Goal: Information Seeking & Learning: Check status

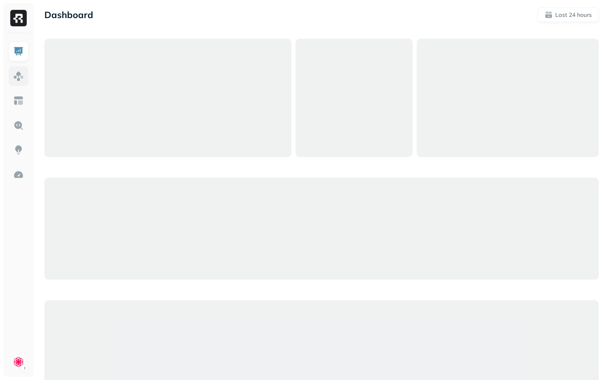
click at [18, 74] on img at bounding box center [18, 76] width 11 height 11
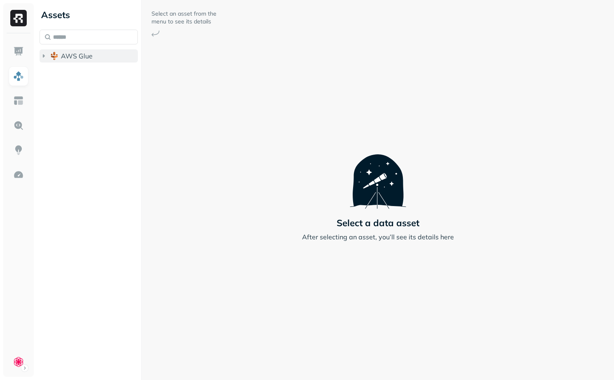
click at [92, 58] on span "AWS Glue" at bounding box center [77, 56] width 32 height 8
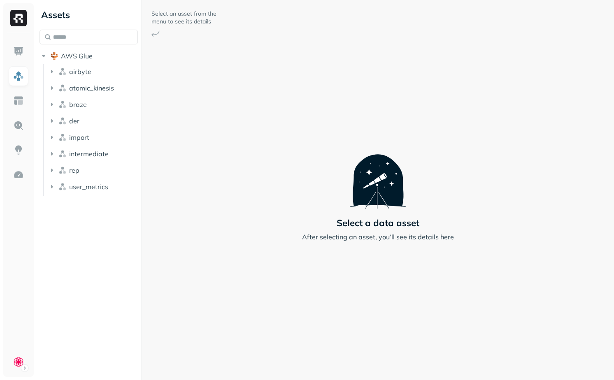
click at [89, 78] on li "airbyte" at bounding box center [93, 72] width 90 height 15
click at [89, 74] on span "airbyte" at bounding box center [80, 71] width 22 height 8
click at [96, 72] on button "airbyte" at bounding box center [93, 71] width 90 height 13
click at [92, 42] on input "text" at bounding box center [88, 37] width 98 height 15
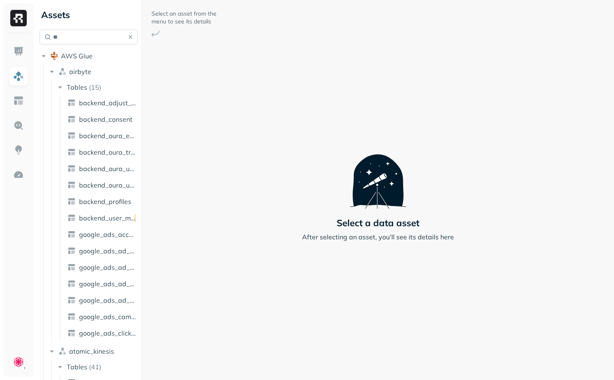
type input "*"
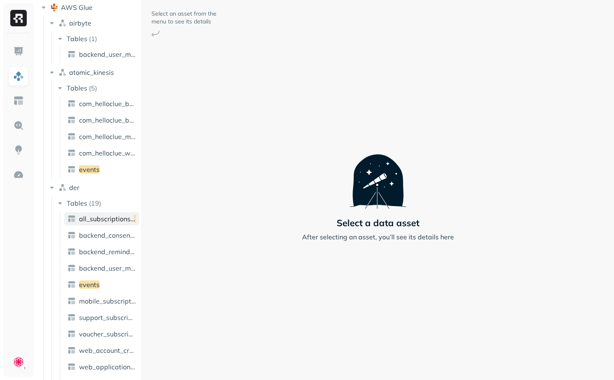
scroll to position [64, 0]
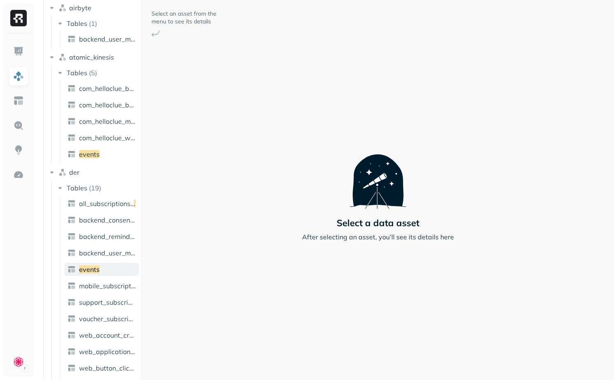
click at [103, 265] on link "events" at bounding box center [101, 269] width 75 height 13
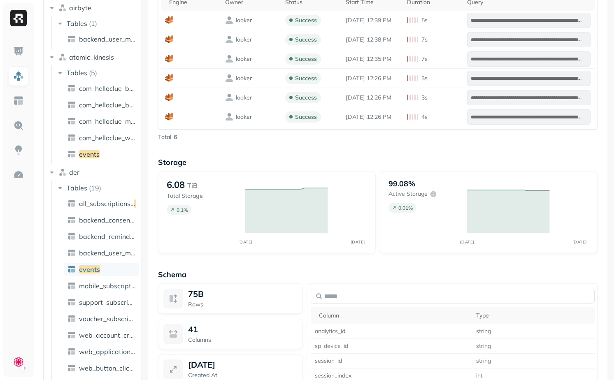
scroll to position [671, 0]
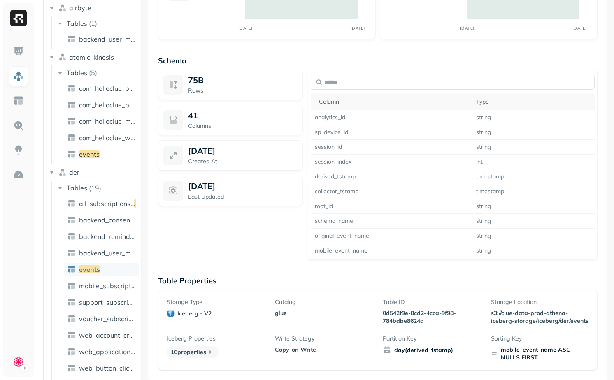
click at [509, 353] on div "mobile_event_name ASC NULLS FIRST" at bounding box center [540, 354] width 98 height 16
drag, startPoint x: 509, startPoint y: 353, endPoint x: 532, endPoint y: 364, distance: 25.2
click at [532, 364] on div "Storage Type iceberg - v2 Catalog glue Table ID 0d542f9e-8cd2-4cca-9f98-784bdbe…" at bounding box center [377, 330] width 439 height 81
drag, startPoint x: 533, startPoint y: 361, endPoint x: 522, endPoint y: 341, distance: 22.9
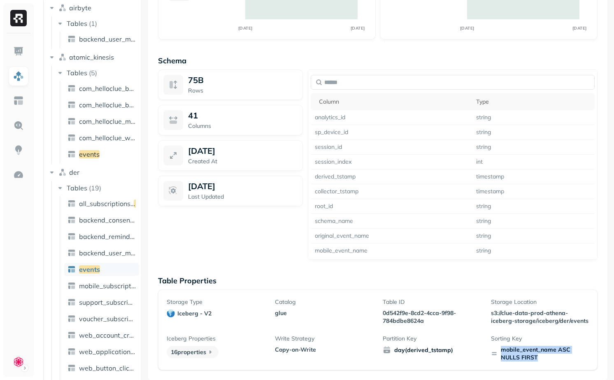
click at [522, 341] on div "Sorting Key mobile_event_name ASC NULLS FIRST" at bounding box center [540, 348] width 98 height 27
click at [522, 341] on p "Sorting Key" at bounding box center [540, 339] width 98 height 8
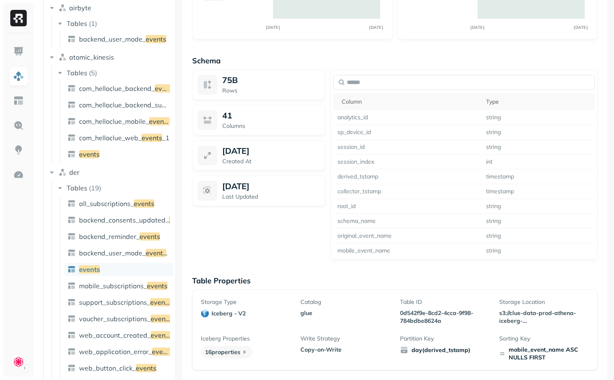
scroll to position [663, 0]
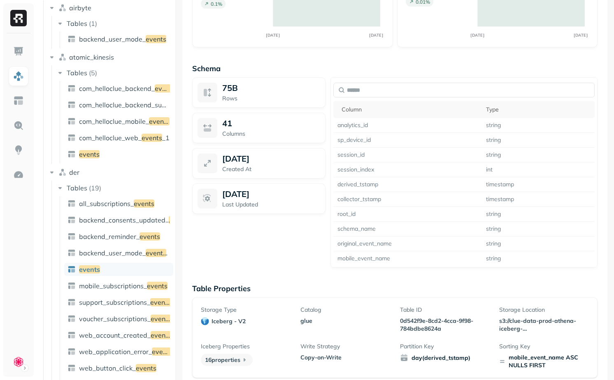
click at [176, 210] on div at bounding box center [175, 190] width 0 height 380
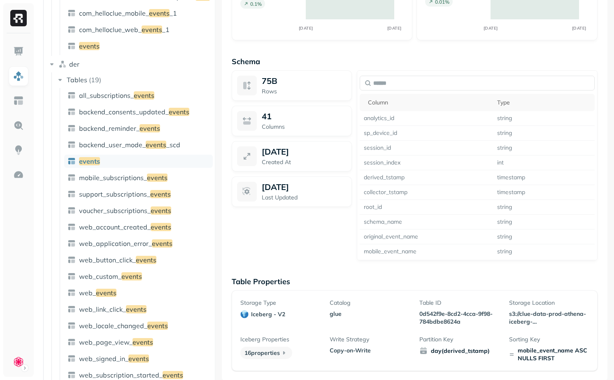
scroll to position [63, 0]
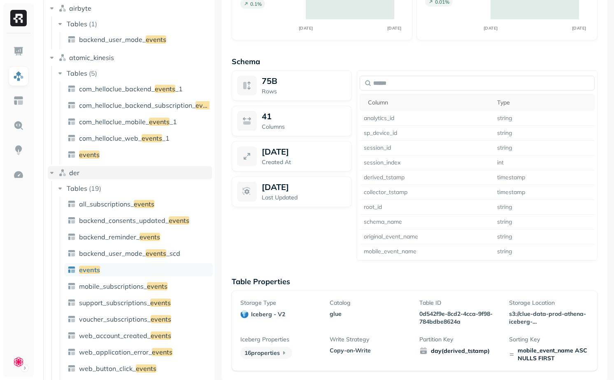
click at [109, 167] on button "der" at bounding box center [130, 172] width 164 height 13
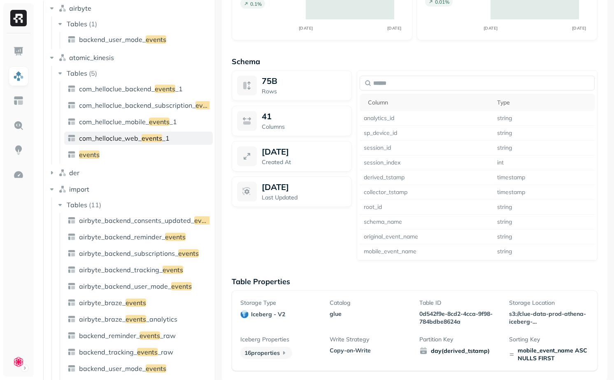
click at [109, 144] on link "com_helloclue_web_ events _1" at bounding box center [138, 138] width 148 height 13
click at [107, 153] on link "events" at bounding box center [138, 154] width 148 height 13
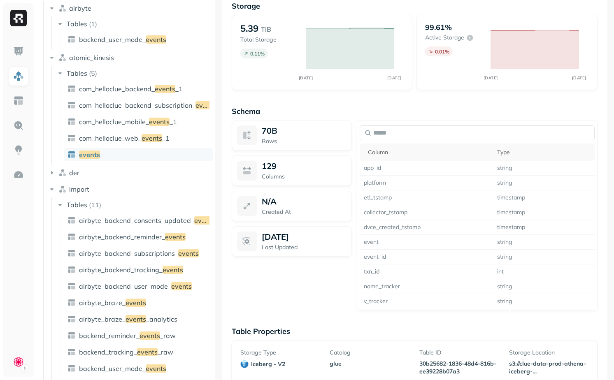
scroll to position [608, 0]
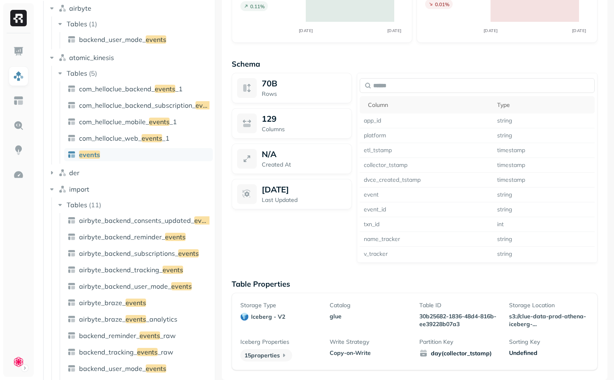
click at [519, 360] on div "Sorting Key Undefined" at bounding box center [549, 349] width 80 height 23
click at [521, 351] on div "Undefined" at bounding box center [549, 353] width 80 height 8
click at [468, 338] on p "Partition Key" at bounding box center [459, 342] width 80 height 8
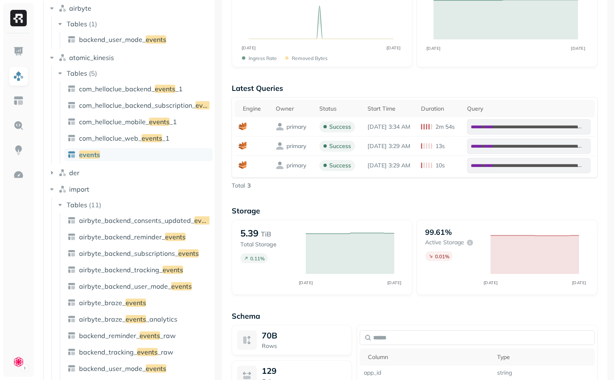
scroll to position [0, 0]
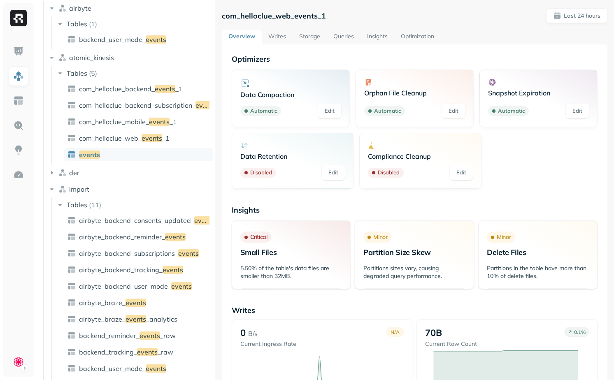
click at [191, 173] on div "Assets ****** AWS Glue airbyte Tables ( 1 ) backend_user_mode_ events atomic_ki…" at bounding box center [324, 190] width 577 height 380
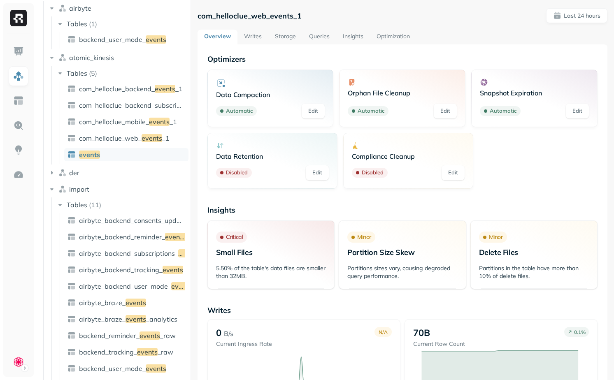
click at [124, 150] on link "events" at bounding box center [126, 154] width 124 height 13
click at [72, 178] on button "der" at bounding box center [118, 172] width 140 height 13
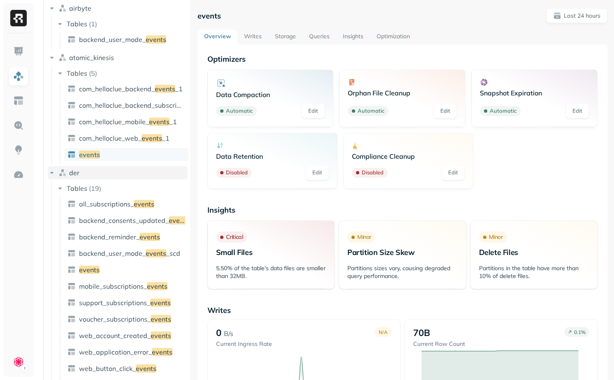
click at [72, 178] on button "der" at bounding box center [118, 172] width 140 height 13
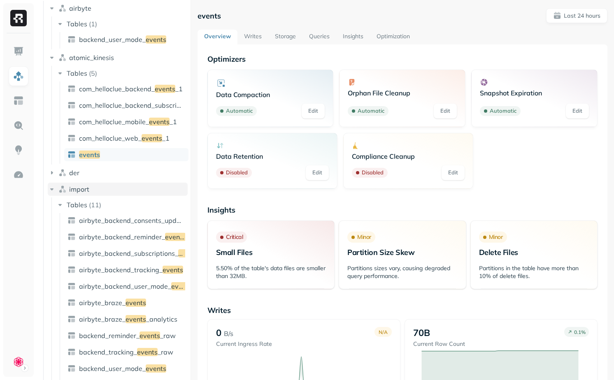
click at [72, 185] on span "import" at bounding box center [79, 189] width 20 height 8
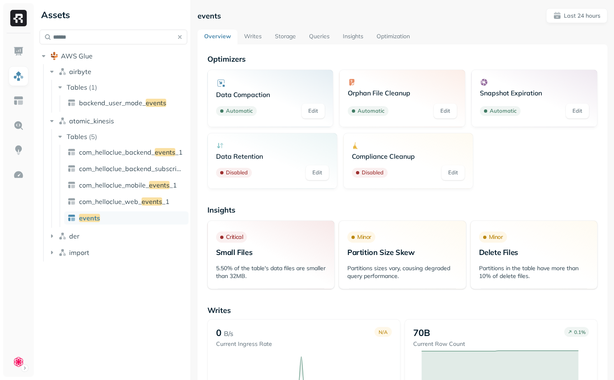
click at [286, 35] on link "Storage" at bounding box center [285, 37] width 34 height 15
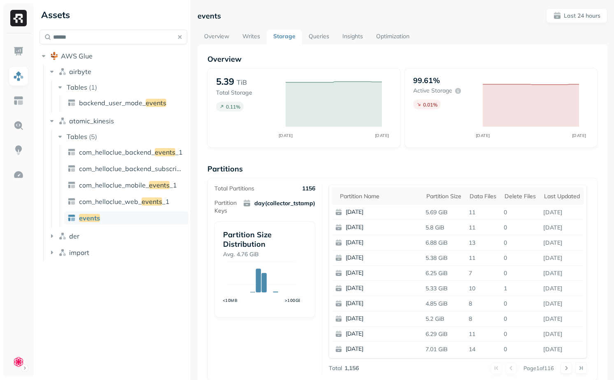
click at [221, 39] on link "Overview" at bounding box center [216, 37] width 38 height 15
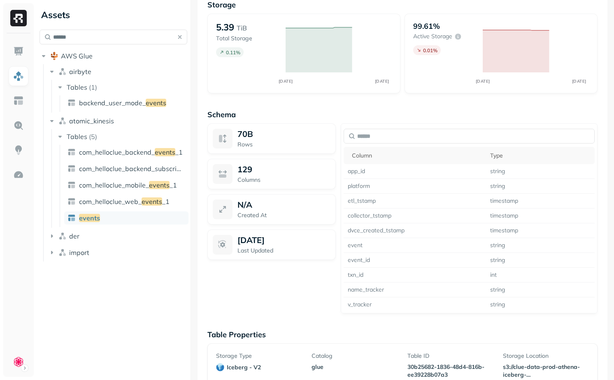
scroll to position [607, 0]
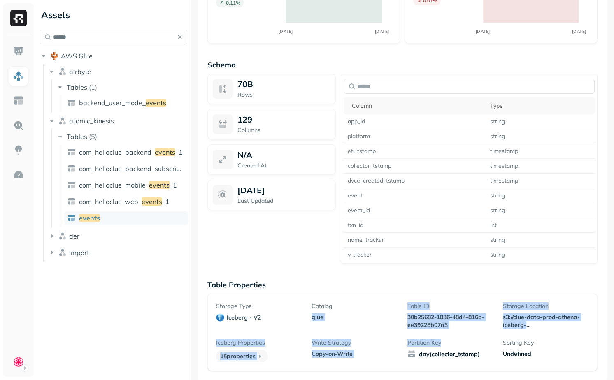
drag, startPoint x: 403, startPoint y: 305, endPoint x: 482, endPoint y: 345, distance: 89.4
click at [482, 345] on div "Storage Type iceberg - v2 Catalog glue Table ID 30b25682-1836-48d4-816b-ee39228…" at bounding box center [402, 332] width 373 height 60
click at [483, 346] on div "Partition Key day(collector_tstamp)" at bounding box center [450, 350] width 86 height 23
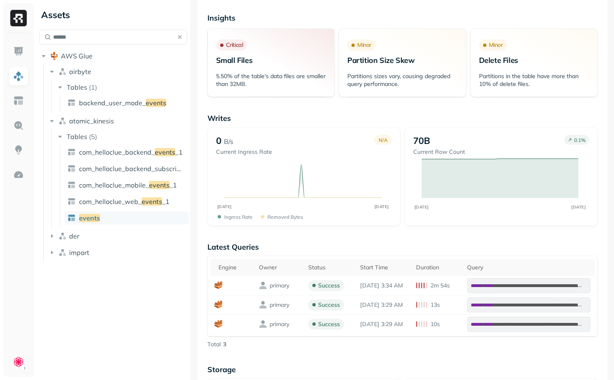
scroll to position [0, 0]
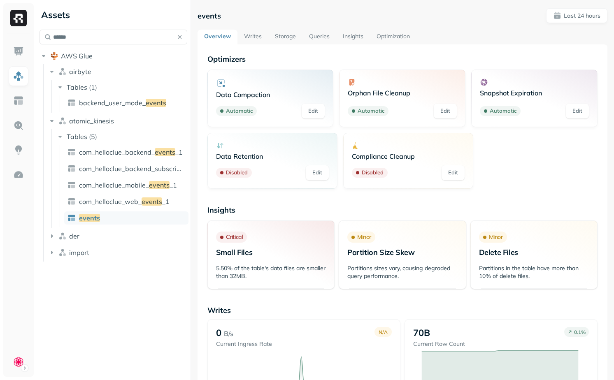
click at [291, 37] on link "Storage" at bounding box center [285, 37] width 34 height 15
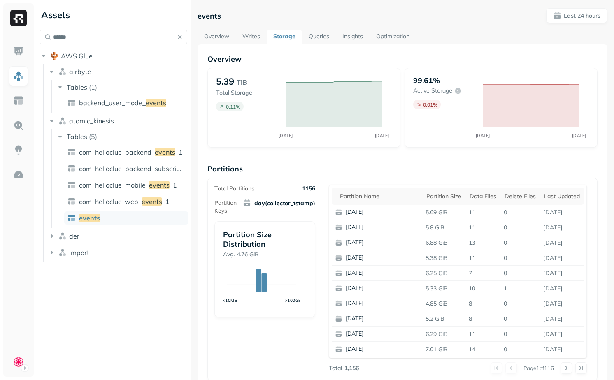
click at [321, 41] on link "Queries" at bounding box center [319, 37] width 34 height 15
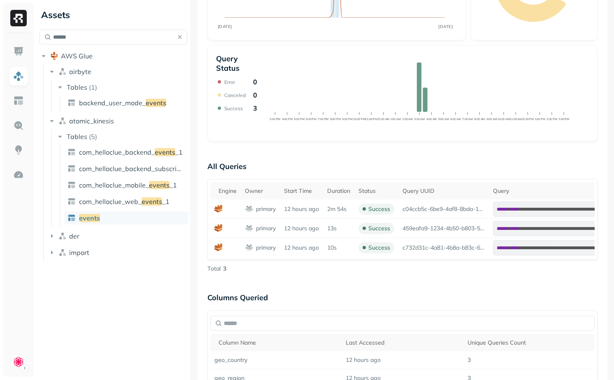
scroll to position [175, 0]
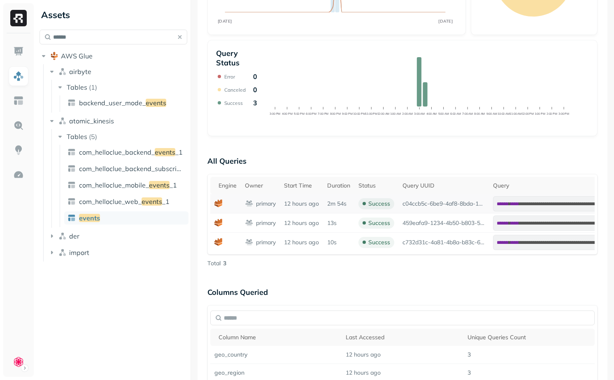
click at [335, 204] on p "2m 54s" at bounding box center [336, 204] width 19 height 8
drag, startPoint x: 328, startPoint y: 204, endPoint x: 350, endPoint y: 204, distance: 21.8
click at [350, 204] on td "2m 54s" at bounding box center [338, 203] width 31 height 19
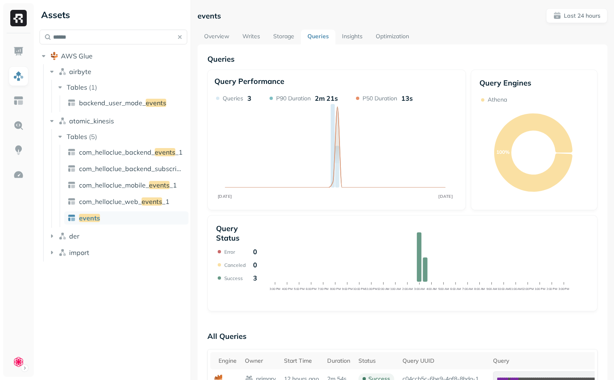
click at [594, 7] on div "**********" at bounding box center [402, 190] width 423 height 380
click at [584, 18] on p "Last 24 hours" at bounding box center [581, 16] width 37 height 8
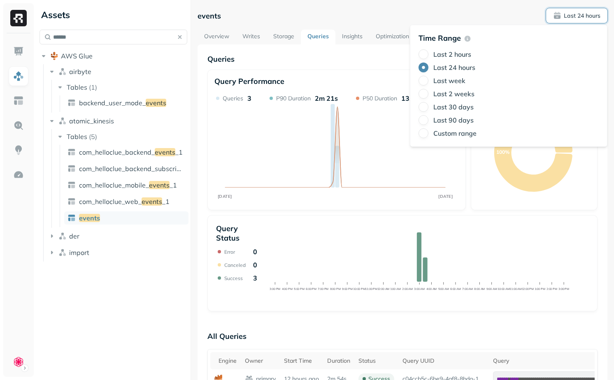
click at [453, 92] on label "Last 2 weeks" at bounding box center [453, 94] width 41 height 8
click at [428, 92] on button "Last 2 weeks" at bounding box center [423, 94] width 10 height 10
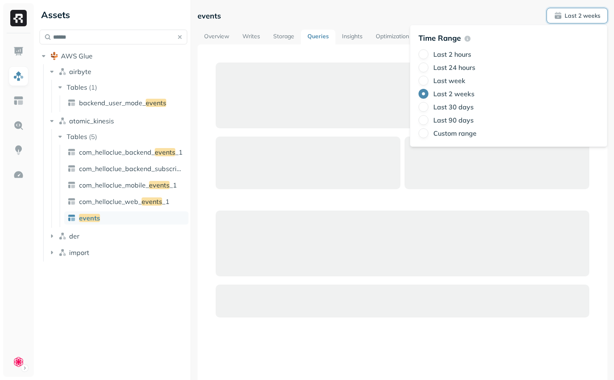
click at [360, 12] on div "events Last 2 weeks" at bounding box center [402, 15] width 410 height 15
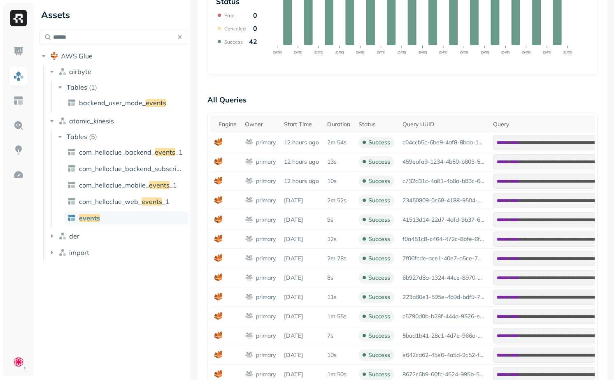
scroll to position [294, 0]
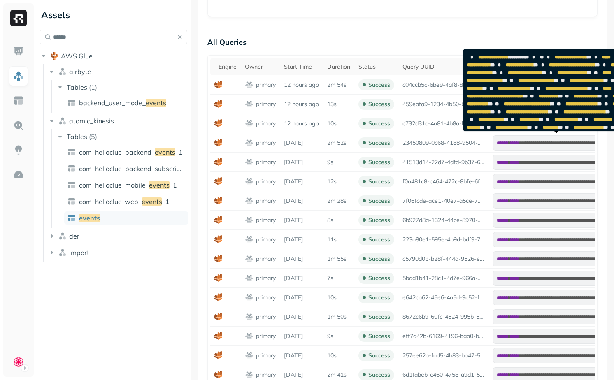
click at [607, 56] on img at bounding box center [622, 56] width 8 height 8
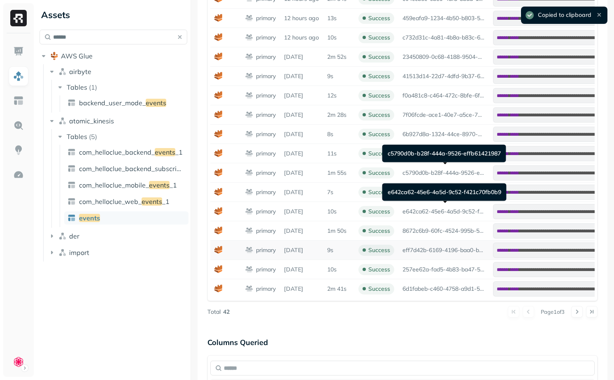
scroll to position [381, 0]
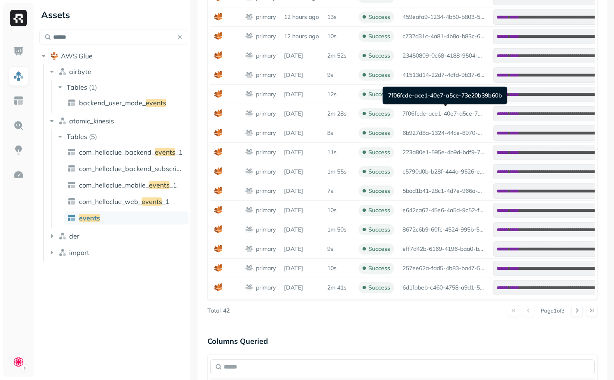
click at [451, 97] on div "7f06fcde-ace1-40e7-a5ce-73e20b39b60b 7f06fcde-ace1-40e7-a5ce-73e20b39b60b" at bounding box center [445, 96] width 125 height 18
copy div "7f06fcde-ace1-40e7-a5ce-73e20b39b60b"
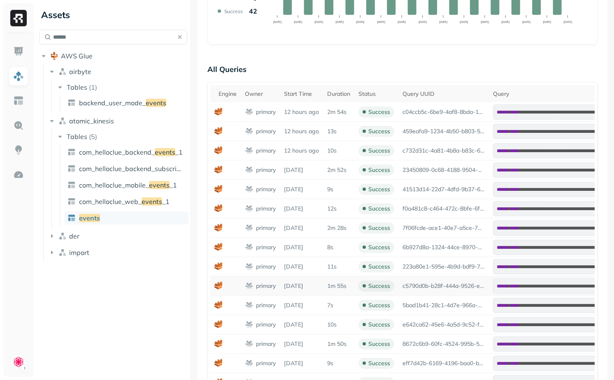
scroll to position [254, 0]
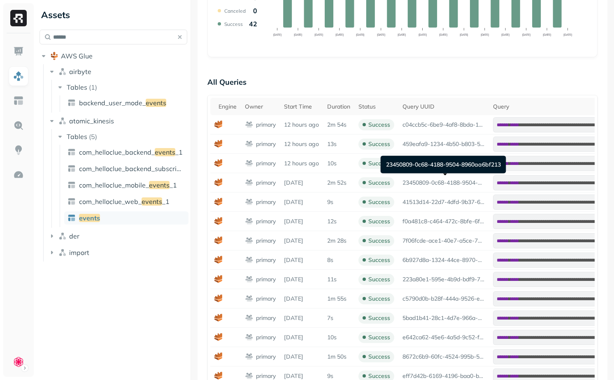
click at [427, 165] on div "23450809-0c68-4188-9504-8960aa6bf213 23450809-0c68-4188-9504-8960aa6bf213" at bounding box center [442, 165] width 125 height 18
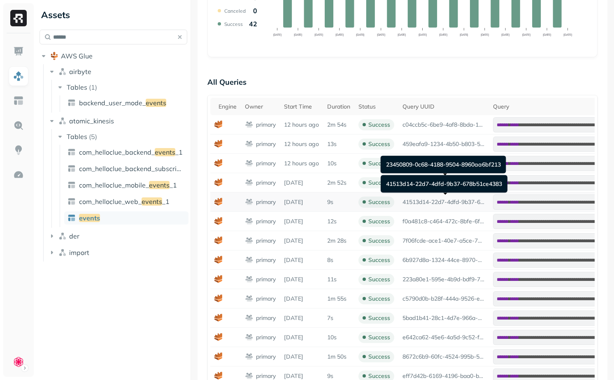
click at [434, 211] on td "41513d14-22d7-4dfd-9b37-678b51ce4383" at bounding box center [443, 201] width 90 height 19
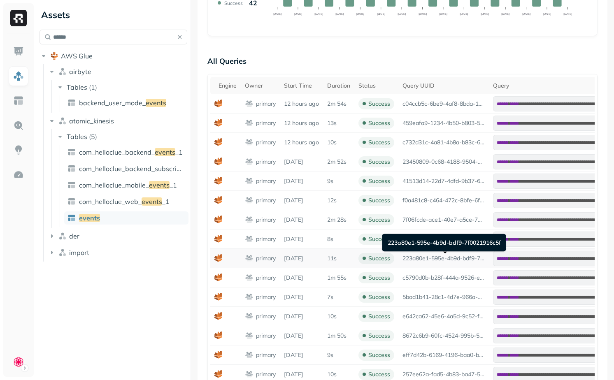
scroll to position [276, 0]
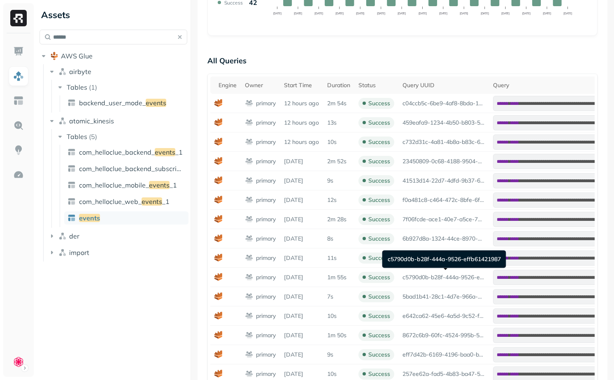
click at [435, 260] on div "c5790d0b-b28f-444a-9526-effb61421987 c5790d0b-b28f-444a-9526-effb61421987" at bounding box center [444, 259] width 124 height 18
copy div "c5790d0b-b28f-444a-9526-effb61421987"
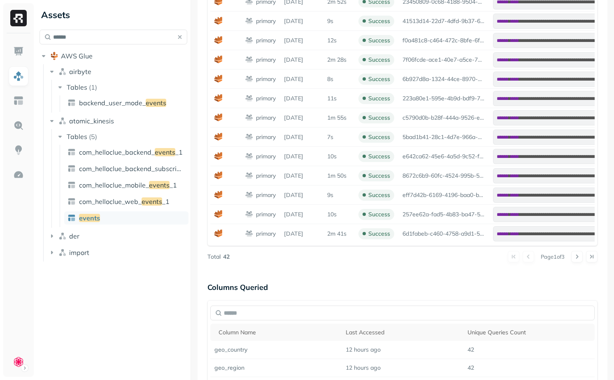
scroll to position [441, 0]
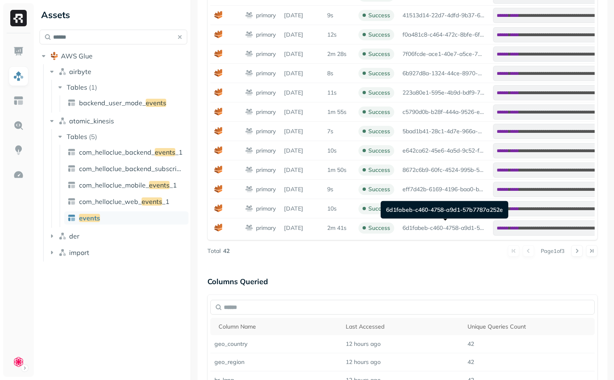
click at [449, 212] on div "6d1fabeb-c460-4758-a9d1-57b7787a252e 6d1fabeb-c460-4758-a9d1-57b7787a252e" at bounding box center [444, 210] width 128 height 18
copy div "6d1fabeb-c460-4758-a9d1-57b7787a252e"
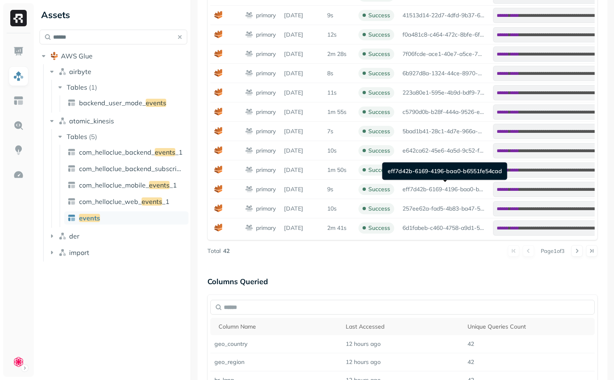
click at [438, 174] on div "eff7d42b-6169-4196-baa0-b6551fe54cad eff7d42b-6169-4196-baa0-b6551fe54cad" at bounding box center [444, 171] width 125 height 18
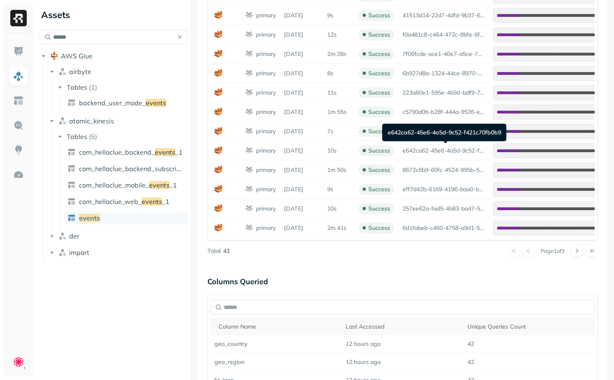
click at [440, 131] on div "e642ca62-45e6-4a5d-9c52-f421c70fb0b9 e642ca62-45e6-4a5d-9c52-f421c70fb0b9" at bounding box center [444, 133] width 124 height 18
copy div "e642ca62-45e6-4a5d-9c52-f421c70fb0b9"
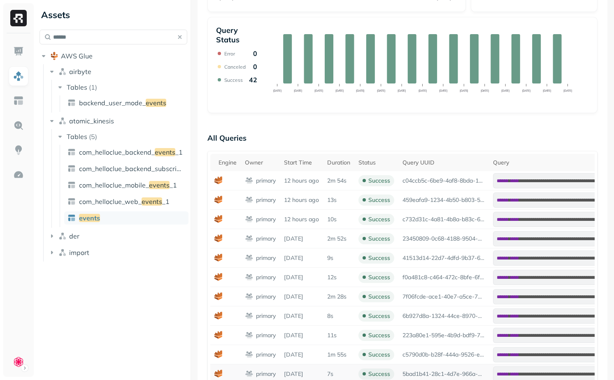
scroll to position [0, 0]
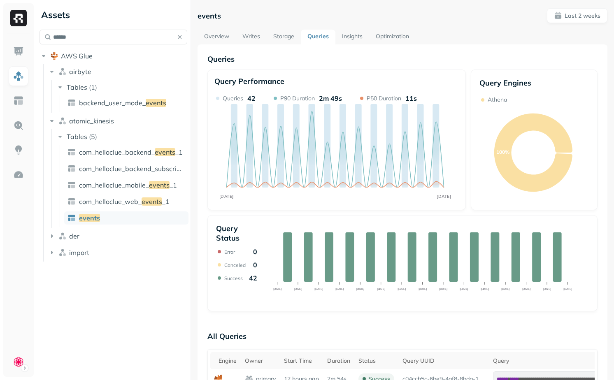
click at [220, 37] on link "Overview" at bounding box center [216, 37] width 38 height 15
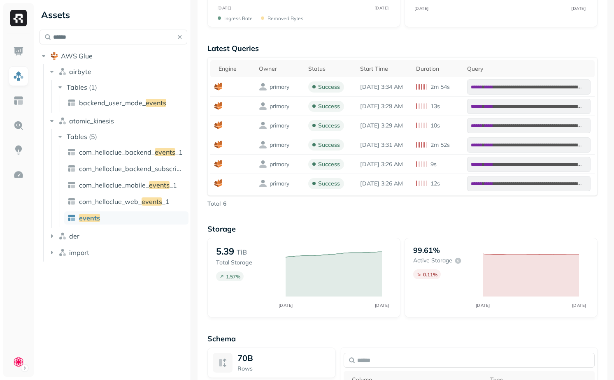
scroll to position [388, 0]
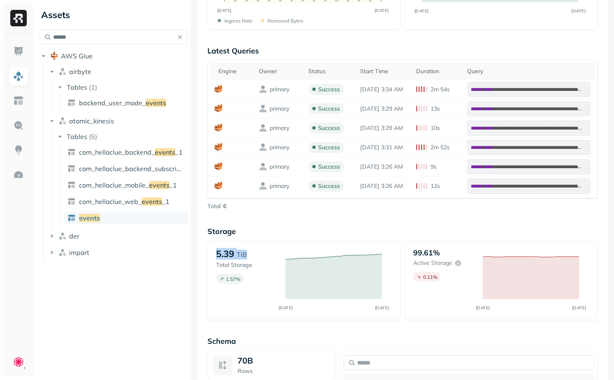
drag, startPoint x: 213, startPoint y: 256, endPoint x: 274, endPoint y: 256, distance: 61.3
click at [272, 256] on div "5.39 TiB Total Storage 1.57 % SEP [DATE]" at bounding box center [303, 280] width 193 height 80
click at [274, 256] on div "5.39 TiB" at bounding box center [247, 254] width 62 height 12
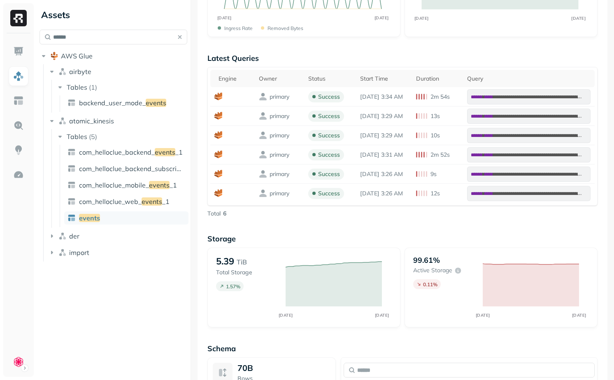
scroll to position [373, 0]
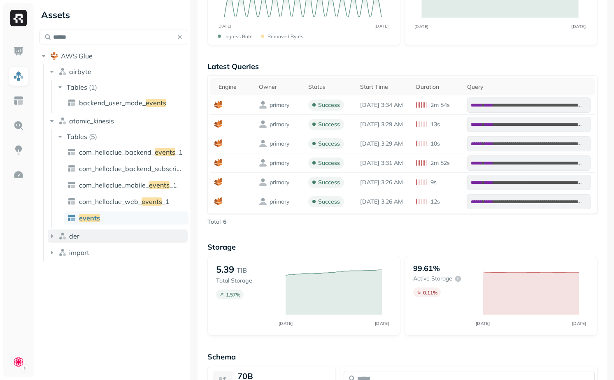
click at [102, 234] on button "der" at bounding box center [118, 236] width 140 height 13
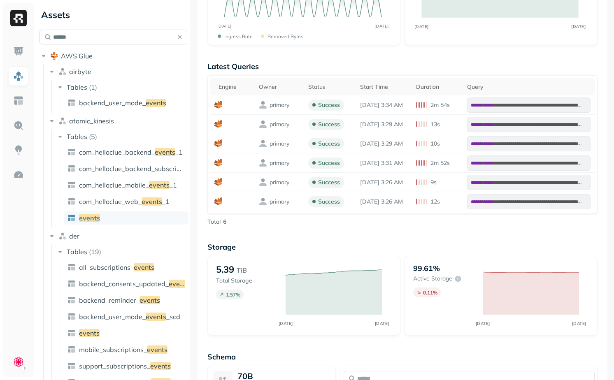
click at [76, 39] on input "******" at bounding box center [113, 37] width 148 height 15
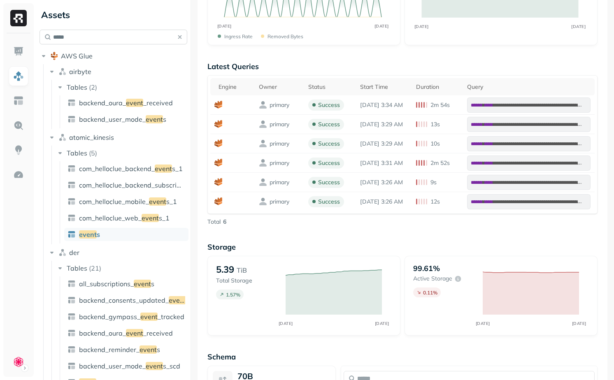
type input "******"
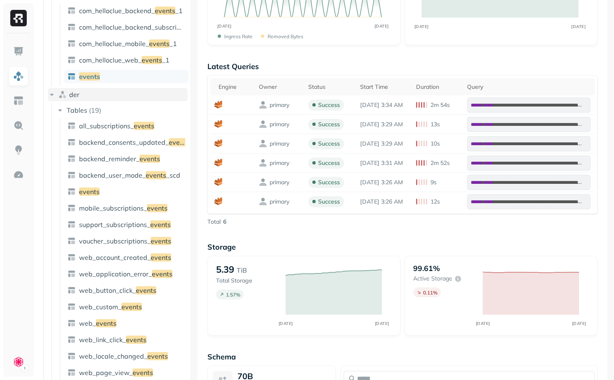
scroll to position [145, 0]
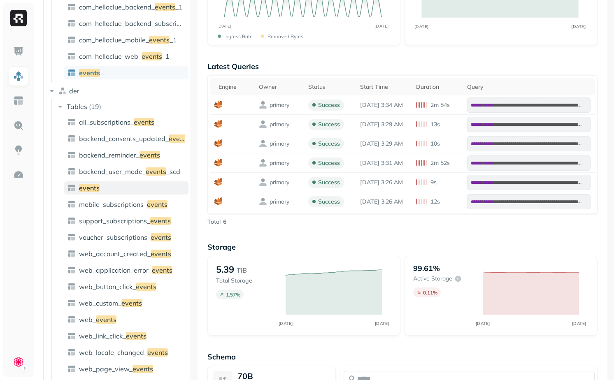
click at [108, 183] on link "events" at bounding box center [126, 187] width 124 height 13
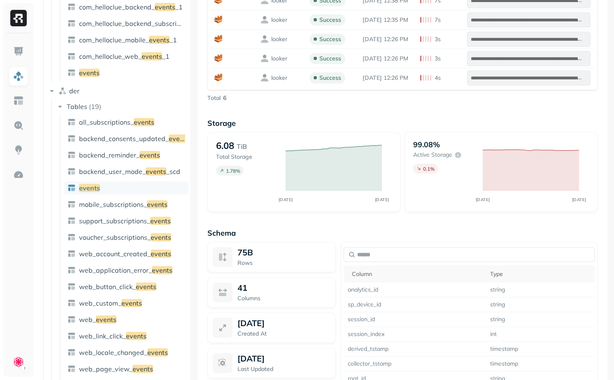
scroll to position [668, 0]
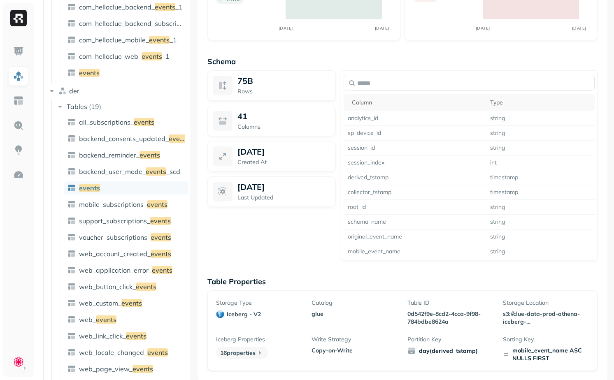
click at [533, 351] on div "mobile_event_name ASC NULLS FIRST" at bounding box center [546, 355] width 86 height 16
drag, startPoint x: 533, startPoint y: 351, endPoint x: 563, endPoint y: 362, distance: 32.5
click at [563, 362] on div "Storage Type iceberg - v2 Catalog glue Table ID 0d542f9e-8cd2-4cca-9f98-784bdbe…" at bounding box center [402, 330] width 390 height 81
click at [557, 359] on div "mobile_event_name ASC NULLS FIRST" at bounding box center [546, 355] width 86 height 16
click at [535, 350] on div "mobile_event_name ASC NULLS FIRST" at bounding box center [546, 355] width 86 height 16
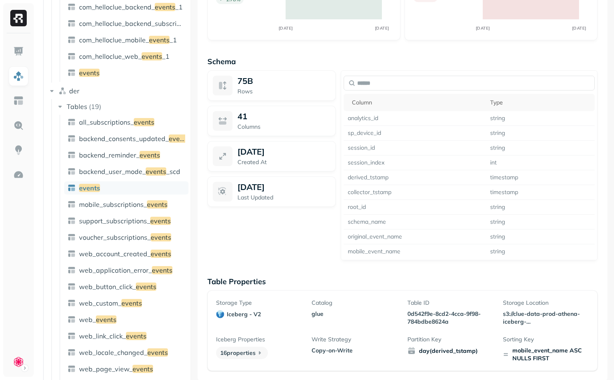
click at [539, 350] on div "mobile_event_name ASC NULLS FIRST" at bounding box center [546, 355] width 86 height 16
drag, startPoint x: 539, startPoint y: 350, endPoint x: 547, endPoint y: 363, distance: 15.2
click at [547, 363] on div "Storage Type iceberg - v2 Catalog glue Table ID 0d542f9e-8cd2-4cca-9f98-784bdbe…" at bounding box center [402, 330] width 390 height 81
click at [547, 359] on div "mobile_event_name ASC NULLS FIRST" at bounding box center [546, 355] width 86 height 16
click at [98, 323] on span "events" at bounding box center [106, 319] width 21 height 8
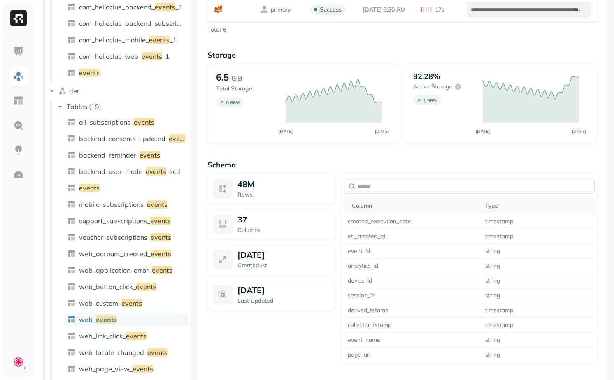
scroll to position [665, 0]
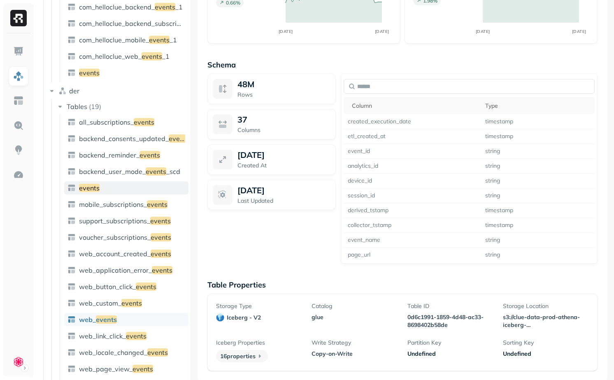
click at [125, 183] on link "events" at bounding box center [126, 187] width 124 height 13
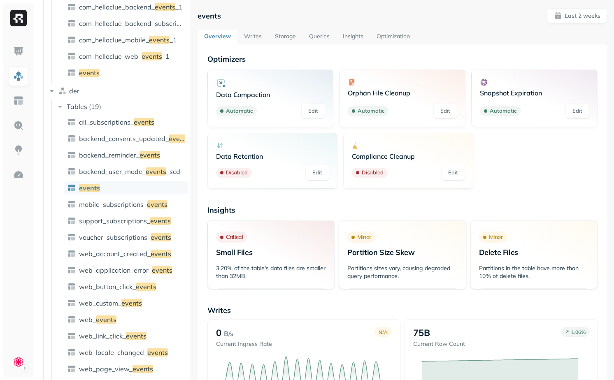
click at [248, 35] on link "Writes" at bounding box center [252, 37] width 31 height 15
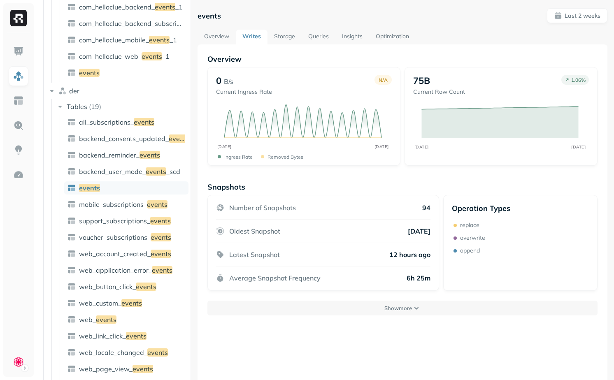
scroll to position [44, 0]
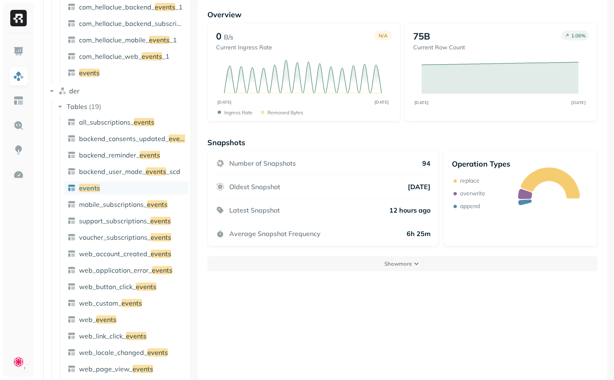
click at [314, 272] on div "Overview 0 B/s Current Ingress Rate N/A SEP [DATE] Ingress Rate Removed bytes 7…" at bounding box center [402, 190] width 410 height 380
click at [316, 265] on button "Show more" at bounding box center [402, 263] width 390 height 15
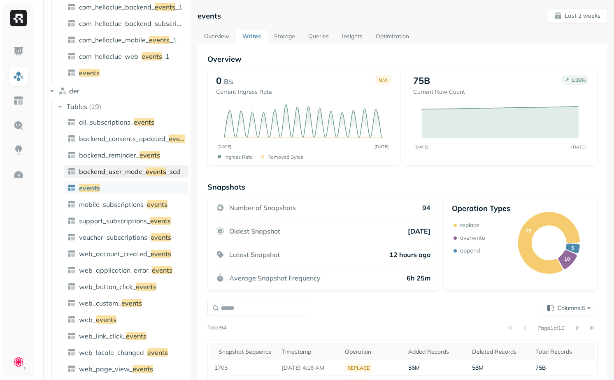
scroll to position [0, 0]
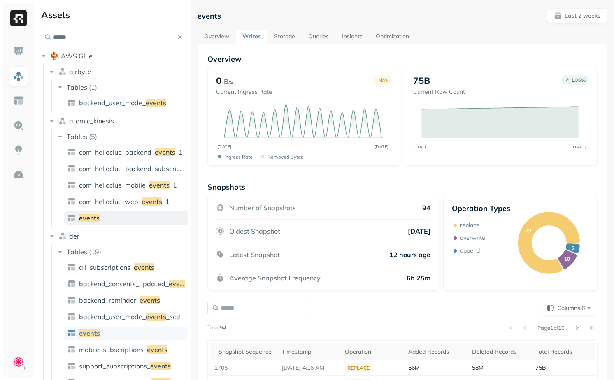
click at [119, 214] on link "events" at bounding box center [126, 217] width 124 height 13
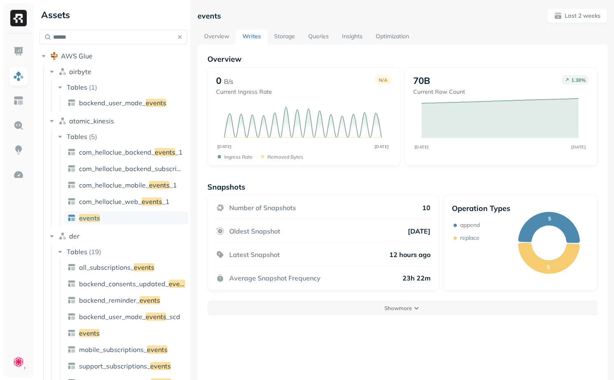
click at [236, 278] on p "Average Snapshot Frequency" at bounding box center [274, 278] width 91 height 8
drag, startPoint x: 236, startPoint y: 278, endPoint x: 302, endPoint y: 278, distance: 66.2
click at [302, 278] on p "Average Snapshot Frequency" at bounding box center [274, 278] width 91 height 8
click at [309, 301] on button "Show more" at bounding box center [402, 308] width 390 height 15
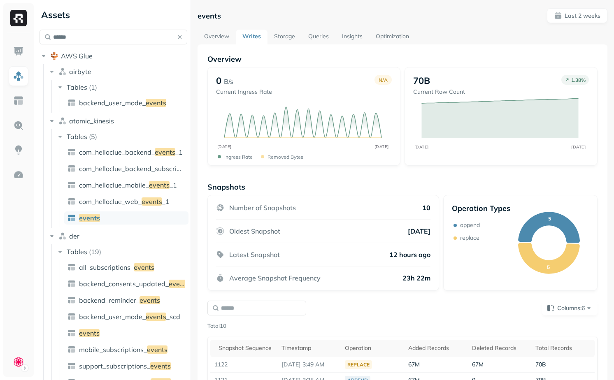
scroll to position [166, 0]
